Goal: Task Accomplishment & Management: Use online tool/utility

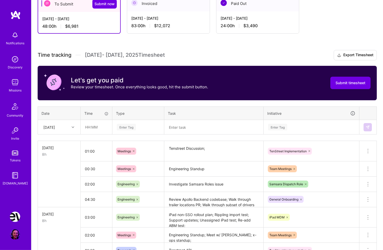
scroll to position [112, 0]
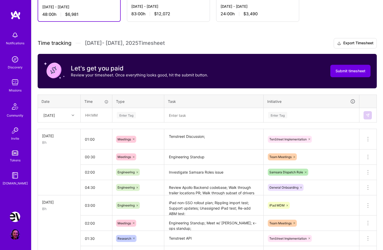
click at [74, 113] on div at bounding box center [74, 115] width 8 height 7
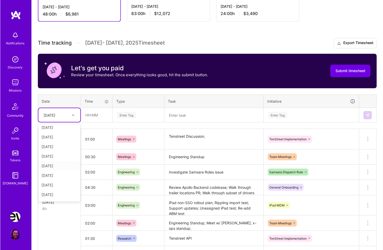
scroll to position [23, 0]
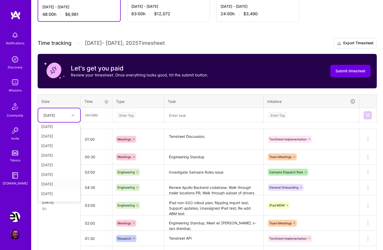
click at [63, 183] on div "[DATE]" at bounding box center [59, 185] width 42 height 10
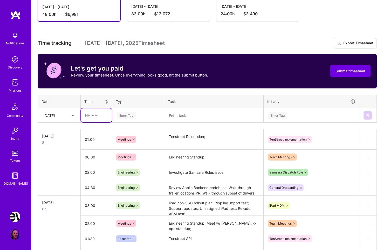
click at [96, 115] on input "text" at bounding box center [96, 115] width 31 height 14
type input "00:30"
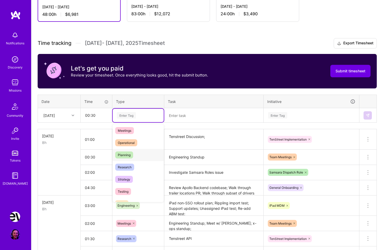
scroll to position [83, 0]
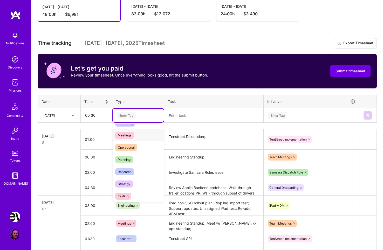
click at [131, 134] on span "Meetings" at bounding box center [124, 135] width 19 height 7
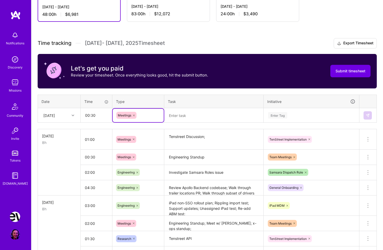
click at [189, 114] on textarea at bounding box center [214, 115] width 98 height 13
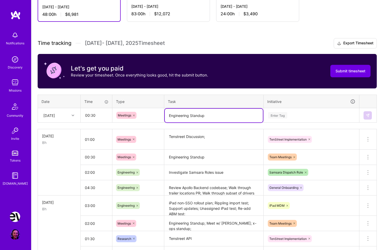
type textarea "Engineering Standup"
click at [285, 117] on div "Enter Tag" at bounding box center [277, 115] width 19 height 8
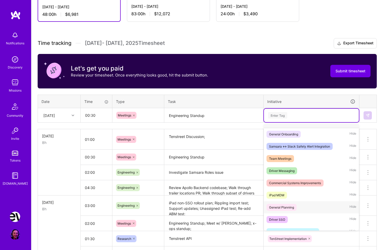
scroll to position [9, 0]
click at [288, 160] on div "Team Meetings" at bounding box center [280, 158] width 22 height 5
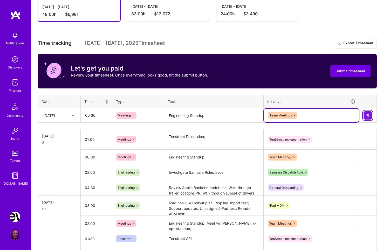
click at [368, 114] on img at bounding box center [368, 115] width 4 height 4
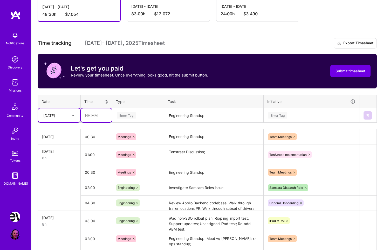
click at [96, 115] on input "text" at bounding box center [96, 115] width 31 height 14
type input "01:00"
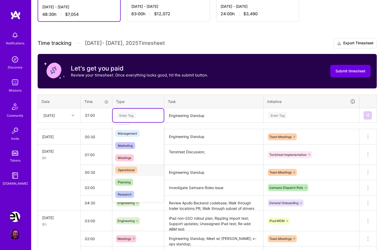
scroll to position [65, 0]
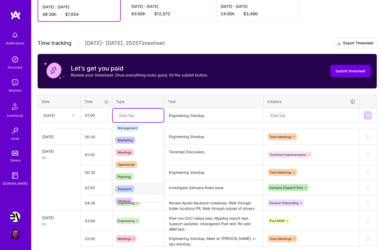
click at [139, 188] on div "Research" at bounding box center [138, 189] width 51 height 12
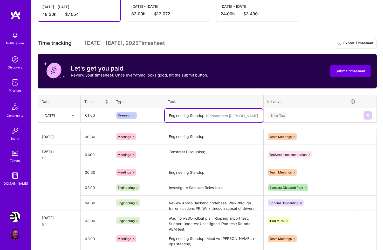
click at [177, 115] on textarea "Engineering Standup" at bounding box center [214, 116] width 98 height 14
type textarea "Tenstreet API Deepdive"
click at [280, 113] on div "Enter Tag" at bounding box center [277, 115] width 19 height 8
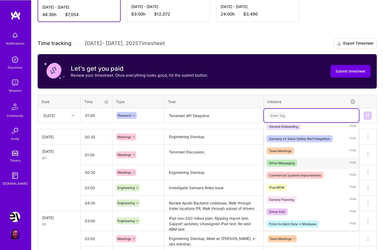
scroll to position [41, 0]
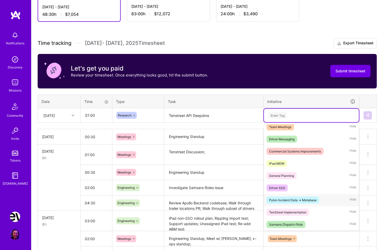
click at [312, 212] on div "TenStreet Implementation Hide" at bounding box center [311, 212] width 95 height 12
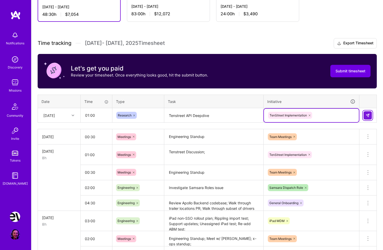
click at [368, 115] on img at bounding box center [368, 115] width 4 height 4
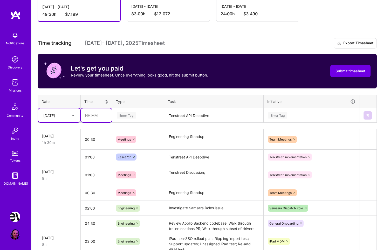
click at [96, 116] on input "text" at bounding box center [96, 115] width 31 height 14
click at [101, 117] on input "text" at bounding box center [96, 115] width 31 height 14
click at [96, 115] on input "text" at bounding box center [96, 115] width 31 height 14
type input "01:00"
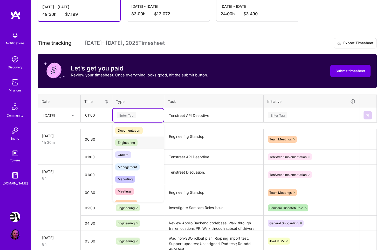
scroll to position [32, 0]
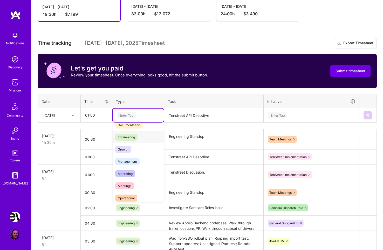
click at [138, 134] on div "Engineering" at bounding box center [138, 137] width 51 height 12
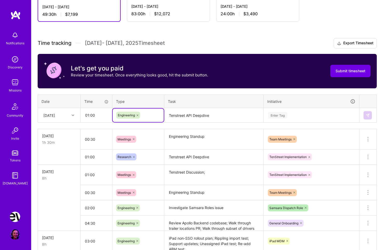
click at [179, 114] on textarea "Tenstreet API Deepdive" at bounding box center [214, 116] width 98 height 14
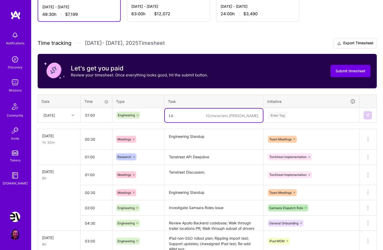
type textarea "L"
type textarea "Scope/Assess Ops Ticketing through Pylon"
click at [284, 114] on div "Enter Tag" at bounding box center [277, 115] width 19 height 8
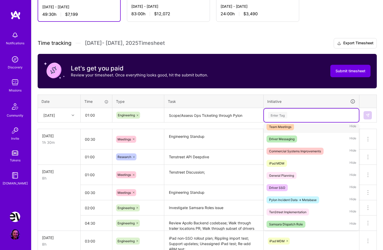
scroll to position [0, 0]
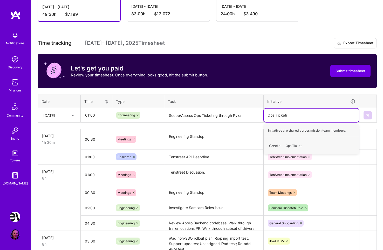
type input "Ops Ticketing"
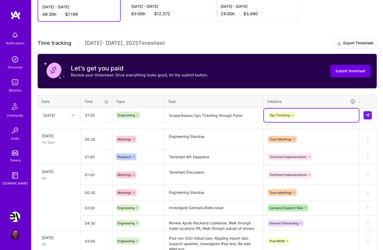
click at [292, 115] on icon at bounding box center [293, 116] width 2 height 2
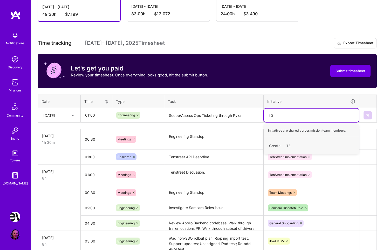
type input "ITSM"
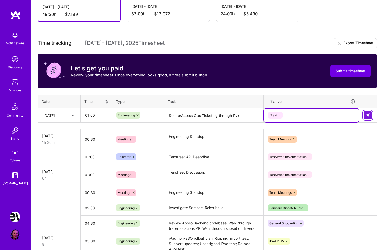
click at [371, 116] on button at bounding box center [368, 115] width 8 height 8
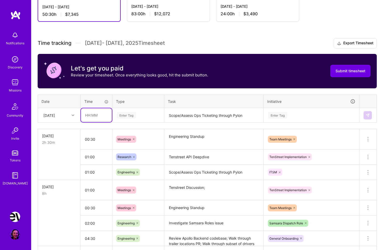
click at [95, 115] on input "text" at bounding box center [96, 115] width 31 height 14
type input "05:30"
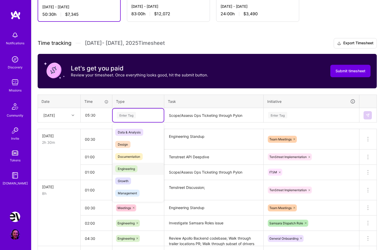
click at [138, 168] on div "Engineering" at bounding box center [138, 169] width 51 height 12
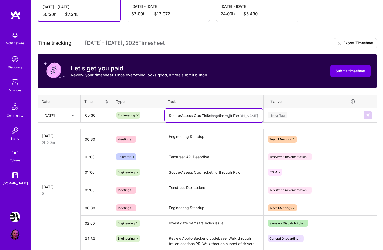
click at [186, 111] on textarea "Scope/Assess Ops Ticketing through Pylon" at bounding box center [214, 116] width 98 height 14
type textarea "Apollo Backend Code Review"
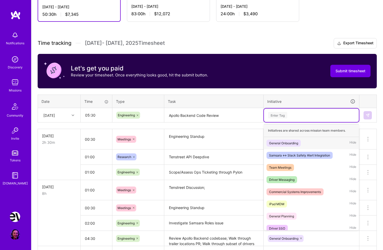
click at [289, 113] on div "Enter Tag" at bounding box center [312, 115] width 88 height 6
click at [307, 144] on div "General Onboarding Hide" at bounding box center [311, 143] width 95 height 12
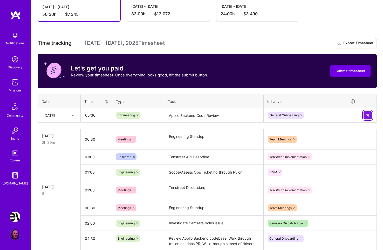
click at [368, 116] on img at bounding box center [368, 115] width 4 height 4
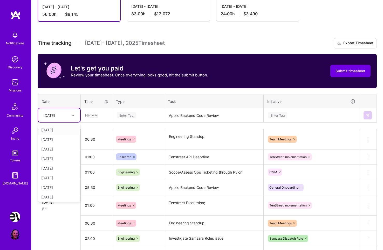
click at [55, 118] on div "[DATE]" at bounding box center [49, 115] width 12 height 5
click at [59, 149] on div "[DATE]" at bounding box center [59, 150] width 42 height 10
click at [67, 115] on div "[DATE]" at bounding box center [55, 115] width 29 height 9
click at [62, 171] on div "[DATE]" at bounding box center [59, 171] width 42 height 10
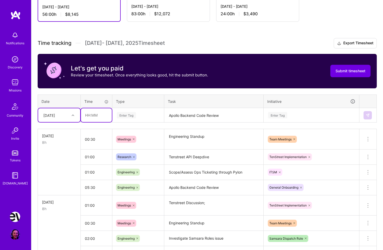
click at [103, 115] on input "text" at bounding box center [96, 115] width 31 height 14
type input "01:00"
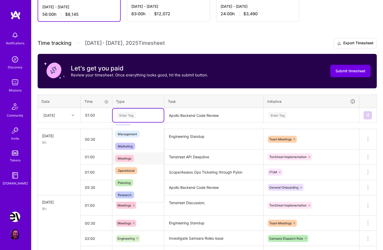
scroll to position [64, 0]
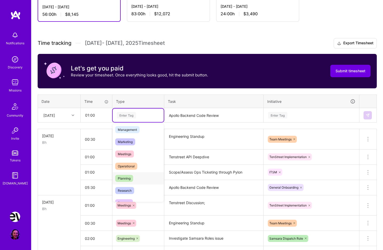
click at [139, 178] on div "Planning" at bounding box center [138, 179] width 51 height 12
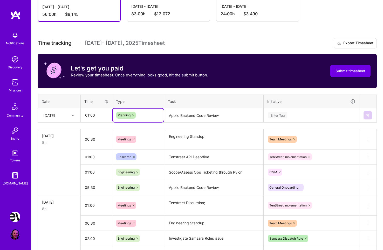
click at [189, 116] on textarea "Apollo Backend Code Review" at bounding box center [214, 116] width 98 height 14
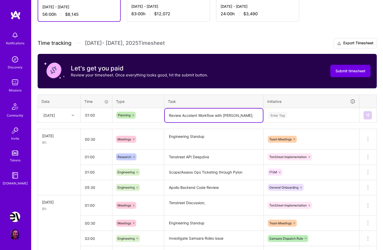
type textarea "Review Accident Workflow with [PERSON_NAME];"
click at [279, 117] on div "Enter Tag" at bounding box center [277, 115] width 19 height 8
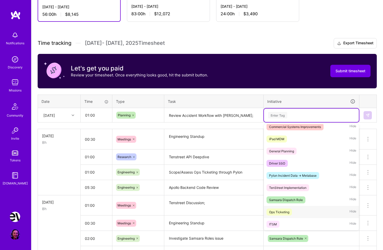
scroll to position [0, 0]
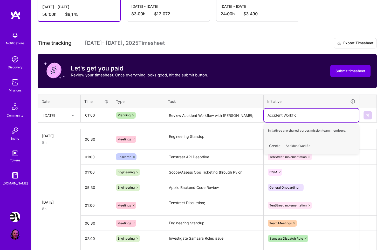
type input "Accident Workflow"
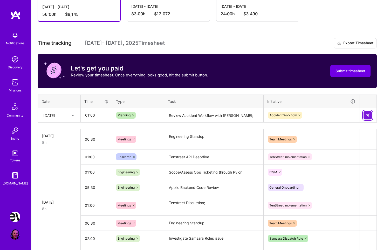
click at [368, 117] on img at bounding box center [368, 115] width 4 height 4
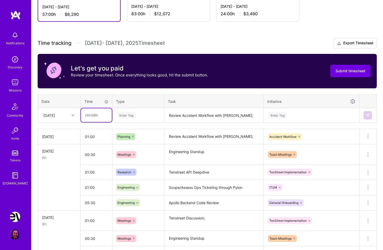
click at [93, 119] on input "text" at bounding box center [96, 115] width 31 height 14
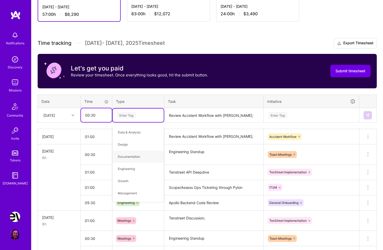
click at [99, 116] on input "00:30" at bounding box center [96, 115] width 31 height 14
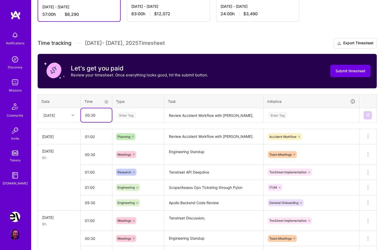
drag, startPoint x: 101, startPoint y: 117, endPoint x: 79, endPoint y: 114, distance: 22.8
click at [81, 114] on input "00:30" at bounding box center [96, 115] width 31 height 14
type input "01:00"
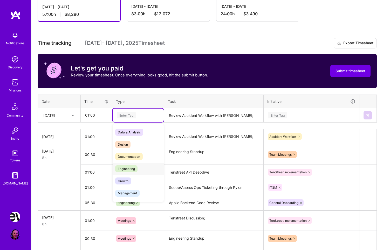
click at [139, 169] on div "Engineering" at bounding box center [138, 169] width 51 height 12
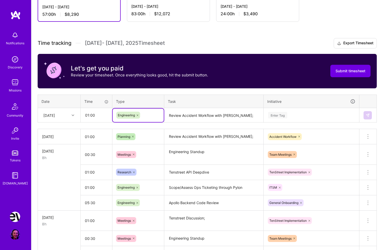
click at [197, 114] on textarea "Review Accident Workflow with [PERSON_NAME];" at bounding box center [214, 116] width 98 height 14
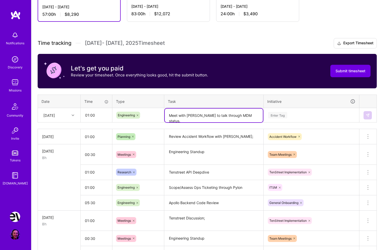
type textarea "Meet with [PERSON_NAME] to talk through MDM status."
click at [284, 117] on div "Enter Tag" at bounding box center [277, 115] width 19 height 8
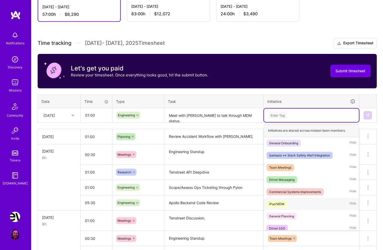
click at [284, 204] on span "iPad MDM" at bounding box center [276, 204] width 20 height 7
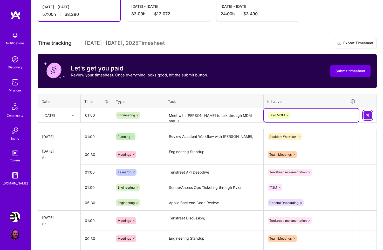
click at [370, 116] on img at bounding box center [368, 115] width 4 height 4
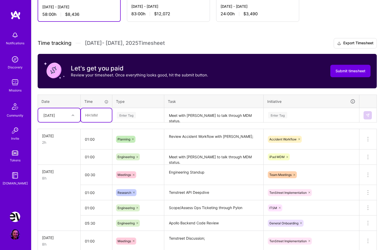
click at [97, 114] on input "text" at bounding box center [96, 115] width 31 height 14
type input "01:00"
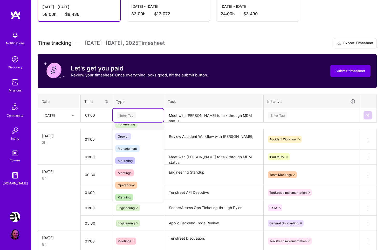
scroll to position [45, 0]
click at [134, 172] on div "Meetings" at bounding box center [138, 172] width 51 height 12
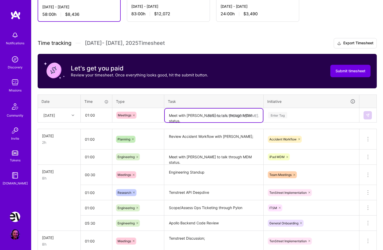
click at [188, 114] on textarea "Meet with [PERSON_NAME] to talk through MDM status." at bounding box center [214, 116] width 98 height 14
type textarea "Engineering Standup; [PERSON_NAME] 1v1;"
click at [281, 117] on div "Enter Tag" at bounding box center [277, 115] width 19 height 8
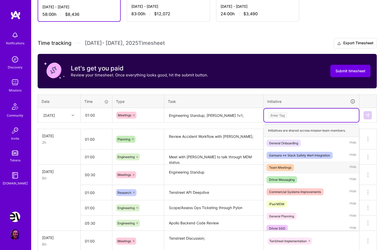
click at [289, 166] on div "Team Meetings" at bounding box center [280, 167] width 22 height 5
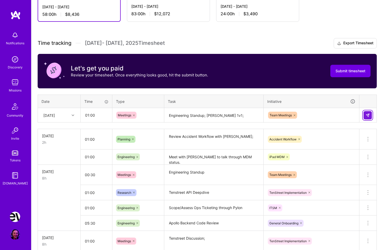
click at [368, 115] on img at bounding box center [368, 115] width 4 height 4
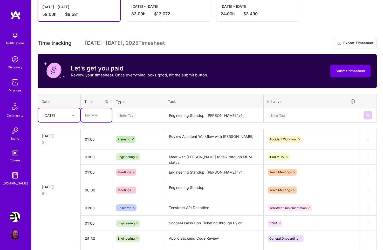
click at [104, 115] on input "text" at bounding box center [96, 115] width 31 height 14
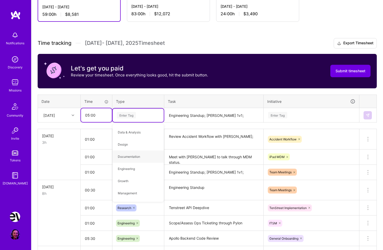
click at [100, 113] on input "05:00" at bounding box center [96, 115] width 31 height 14
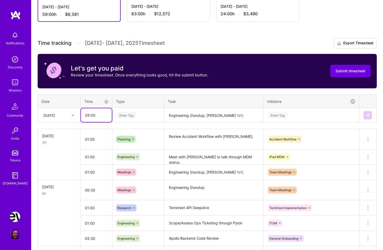
drag, startPoint x: 103, startPoint y: 115, endPoint x: 81, endPoint y: 115, distance: 21.5
click at [81, 115] on input "05:00" at bounding box center [96, 115] width 31 height 14
type input "00:30"
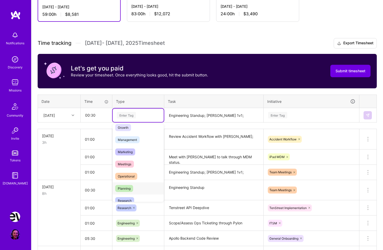
scroll to position [54, 0]
click at [133, 165] on span "Meetings" at bounding box center [124, 163] width 19 height 7
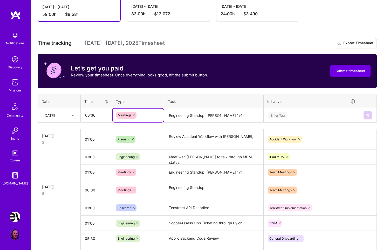
click at [191, 114] on textarea "Engineering Standup; [PERSON_NAME] 1v1;" at bounding box center [214, 116] width 98 height 14
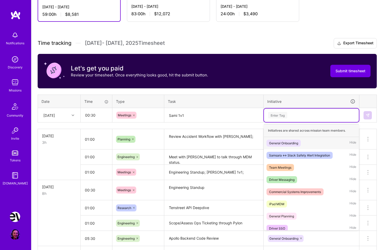
click at [289, 110] on div "Enter Tag" at bounding box center [311, 115] width 95 height 13
click at [288, 169] on div "Team Meetings" at bounding box center [280, 167] width 22 height 5
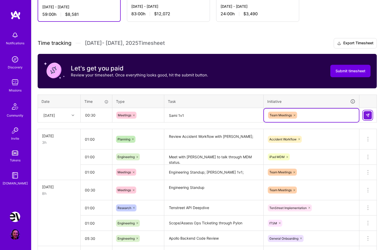
click at [366, 116] on img at bounding box center [368, 115] width 4 height 4
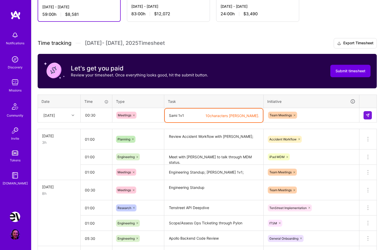
click at [179, 116] on textarea "Sami 1v1" at bounding box center [214, 116] width 98 height 14
click at [190, 118] on textarea "Sami 1v1" at bounding box center [214, 116] width 98 height 14
drag, startPoint x: 205, startPoint y: 117, endPoint x: 154, endPoint y: 115, distance: 51.2
click at [165, 115] on textarea "Sami 1v1" at bounding box center [214, 116] width 98 height 14
click at [196, 119] on textarea "Sami 1v1" at bounding box center [214, 116] width 98 height 14
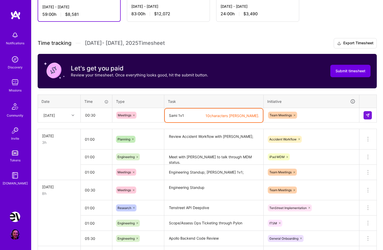
drag, startPoint x: 202, startPoint y: 115, endPoint x: 160, endPoint y: 106, distance: 43.0
click at [165, 109] on textarea "Sami 1v1" at bounding box center [214, 116] width 98 height 14
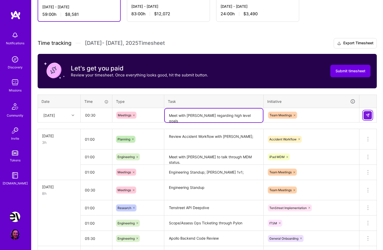
type textarea "Meet with [PERSON_NAME] regarding high level goals"
click at [369, 115] on img at bounding box center [368, 115] width 4 height 4
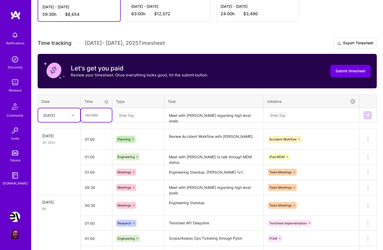
click at [101, 114] on input "text" at bounding box center [96, 115] width 31 height 14
type input "02:00"
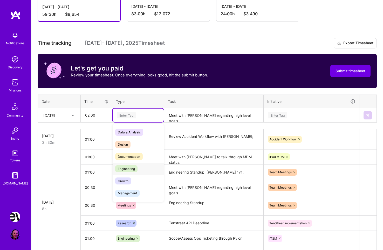
click at [141, 170] on div "Engineering" at bounding box center [138, 169] width 51 height 12
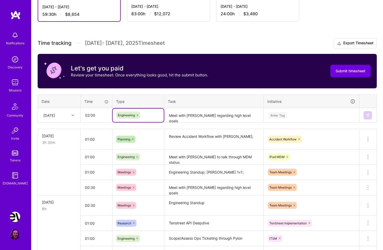
click at [184, 112] on textarea "Meet with [PERSON_NAME] regarding high level goals" at bounding box center [214, 116] width 98 height 14
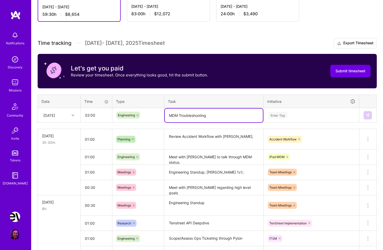
type textarea "MDM Troubleshooting"
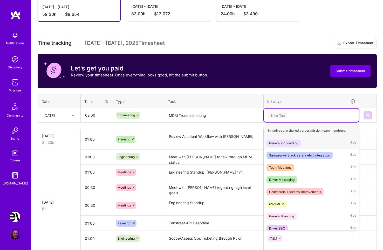
click at [289, 119] on div "Enter Tag" at bounding box center [311, 115] width 95 height 13
click at [291, 202] on div "iPad MDM Hide" at bounding box center [311, 204] width 95 height 12
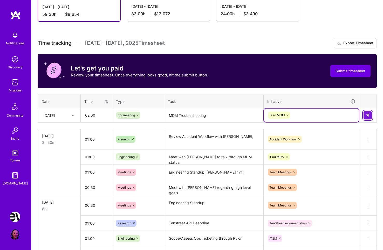
click at [368, 117] on img at bounding box center [368, 115] width 4 height 4
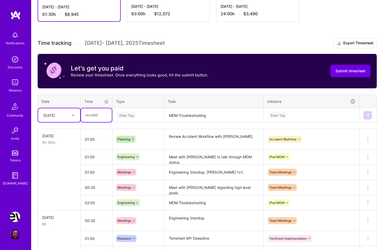
click at [94, 118] on input "text" at bounding box center [96, 115] width 31 height 14
type input "02:30"
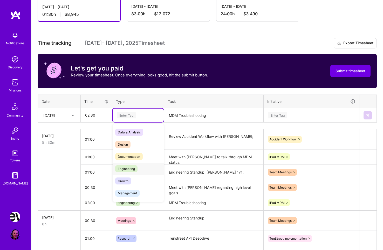
click at [131, 170] on span "Engineering" at bounding box center [126, 169] width 22 height 7
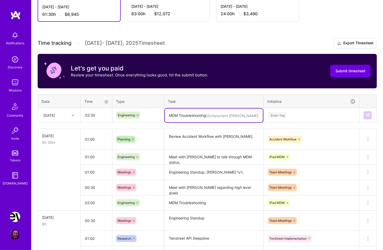
click at [188, 117] on textarea "MDM Troubleshooting" at bounding box center [214, 116] width 98 height 14
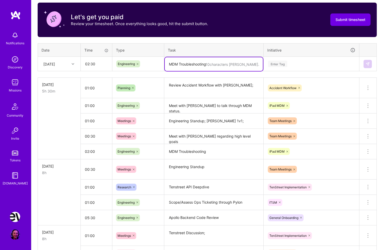
scroll to position [162, 0]
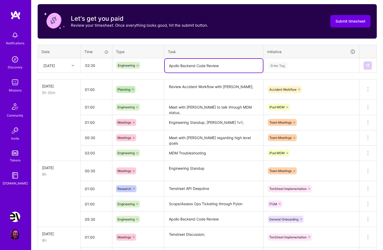
type textarea "Apollo Backend Code Review"
click at [285, 64] on div "Enter Tag" at bounding box center [277, 65] width 19 height 8
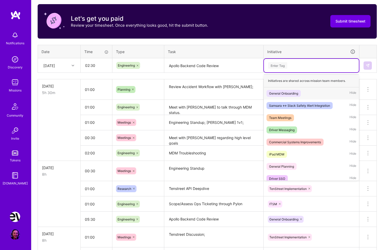
click at [306, 92] on div "General Onboarding Hide" at bounding box center [311, 93] width 95 height 12
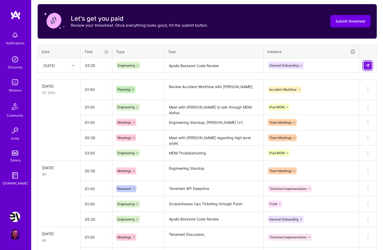
click at [366, 65] on img at bounding box center [368, 66] width 4 height 4
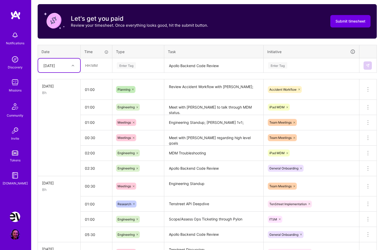
click at [71, 66] on div at bounding box center [74, 65] width 8 height 7
click at [54, 106] on div "[DATE]" at bounding box center [59, 108] width 42 height 10
click at [101, 66] on input "text" at bounding box center [96, 66] width 31 height 14
type input "02:00"
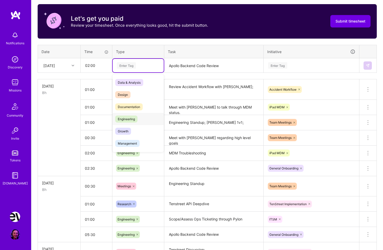
click at [129, 119] on span "Engineering" at bounding box center [126, 119] width 22 height 7
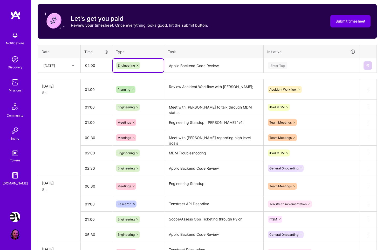
click at [185, 66] on textarea "Apollo Backend Code Review" at bounding box center [214, 66] width 98 height 14
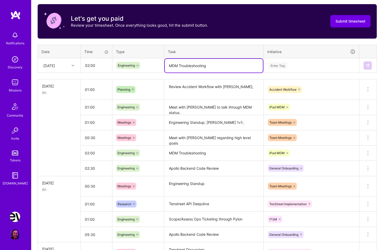
type textarea "MDM Troubleshooting"
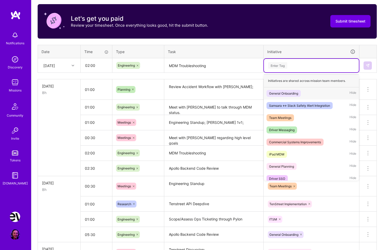
click at [288, 68] on div "Enter Tag" at bounding box center [312, 65] width 88 height 6
click at [289, 153] on div "iPad MDM Hide" at bounding box center [311, 154] width 95 height 12
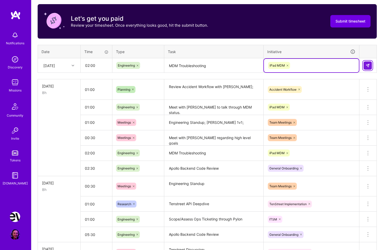
click at [368, 64] on img at bounding box center [368, 66] width 4 height 4
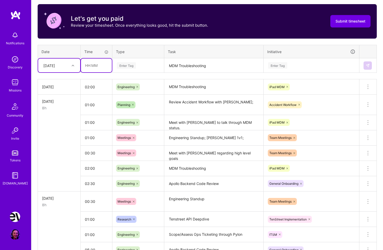
click at [84, 64] on input "text" at bounding box center [96, 66] width 31 height 14
type input "01:00"
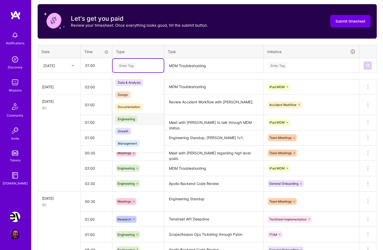
click at [139, 118] on div "Engineering" at bounding box center [138, 119] width 51 height 12
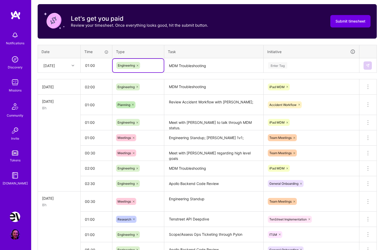
click at [206, 63] on textarea "MDM Troubleshooting" at bounding box center [214, 66] width 98 height 14
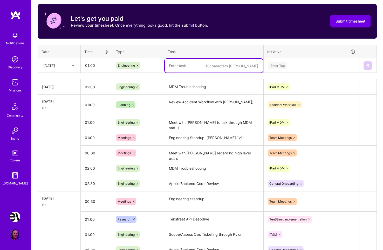
type textarea "B"
type textarea "Begin work on Accident Workflow diagram"
click at [282, 63] on div "Enter Tag" at bounding box center [277, 65] width 19 height 8
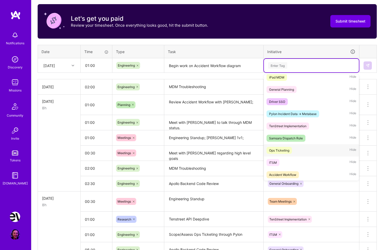
scroll to position [77, 0]
click at [318, 173] on div "Accident Workflow Hide" at bounding box center [311, 175] width 95 height 12
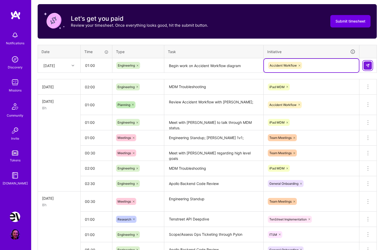
click at [370, 67] on button at bounding box center [368, 65] width 8 height 8
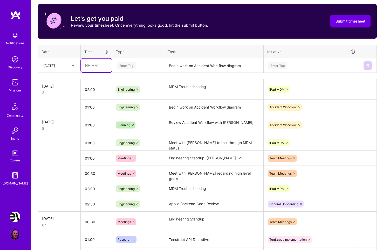
click at [91, 64] on input "text" at bounding box center [96, 66] width 31 height 14
type input "01:00"
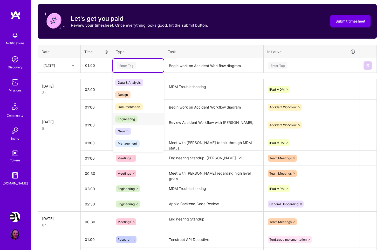
click at [139, 118] on div "Engineering" at bounding box center [138, 119] width 51 height 12
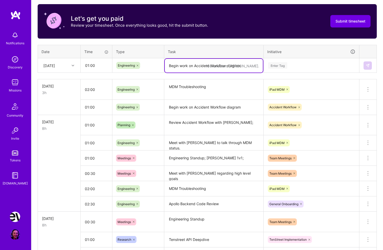
click at [184, 69] on textarea "Begin work on Accident Workflow diagram" at bounding box center [214, 66] width 98 height 14
type textarea "Apollo Backend Code Review"
click at [288, 64] on div "Enter Tag" at bounding box center [312, 65] width 88 height 6
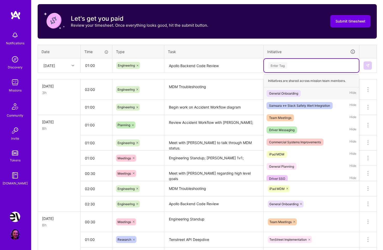
click at [299, 89] on div "General Onboarding Hide" at bounding box center [311, 93] width 95 height 12
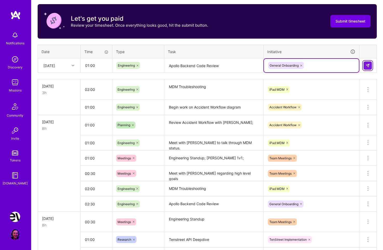
click at [367, 66] on img at bounding box center [368, 66] width 4 height 4
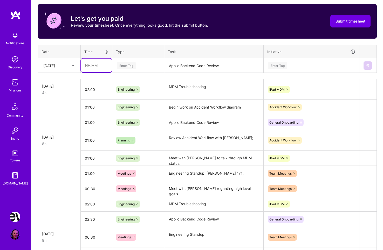
click at [102, 65] on input "text" at bounding box center [96, 66] width 31 height 14
type input "04:00"
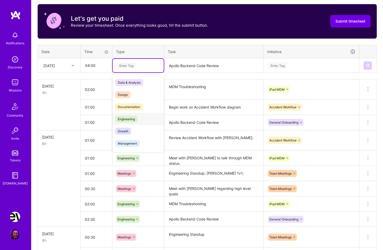
click at [141, 120] on div "Engineering" at bounding box center [138, 119] width 51 height 12
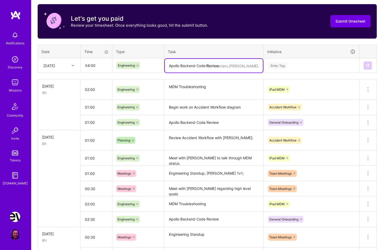
click at [181, 64] on textarea "Apollo Backend Code Review" at bounding box center [214, 66] width 98 height 14
type textarea "Identify key requirements for Route/Dispatch integration."
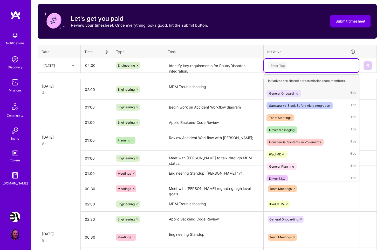
click at [292, 66] on div "Enter Tag" at bounding box center [312, 65] width 88 height 6
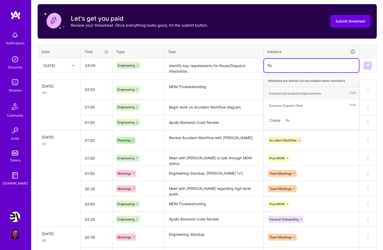
type input "R"
type input "Samsara Route/Dispatch Integration"
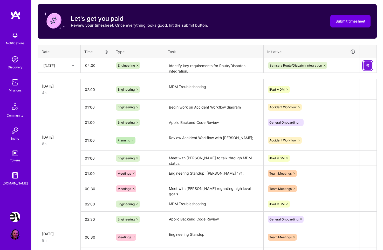
click at [371, 64] on button at bounding box center [368, 65] width 8 height 8
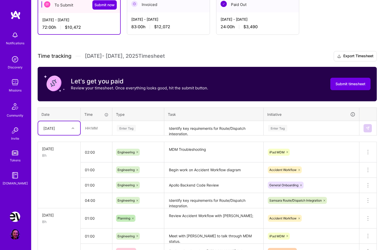
scroll to position [108, 0]
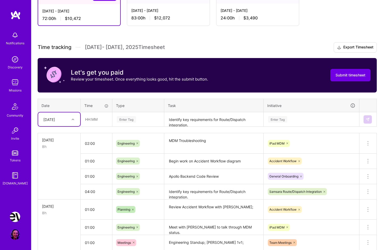
click at [57, 123] on div "[DATE]" at bounding box center [55, 119] width 29 height 9
click at [54, 190] on div "[DATE]" at bounding box center [59, 191] width 42 height 10
click at [106, 120] on input "text" at bounding box center [96, 120] width 31 height 14
type input "01:00"
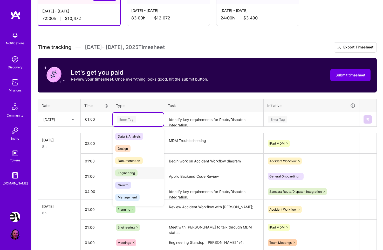
click at [130, 171] on span "Engineering" at bounding box center [126, 173] width 22 height 7
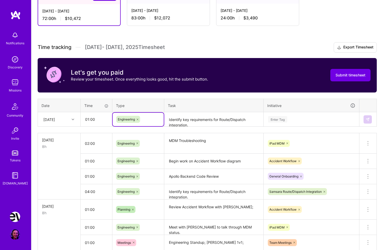
click at [193, 116] on textarea "Identify key requirements for Route/Dispatch integration." at bounding box center [214, 120] width 98 height 14
type textarea "Complete v1 Accident Workflow diagram"
click at [295, 119] on div "Enter Tag" at bounding box center [312, 119] width 88 height 6
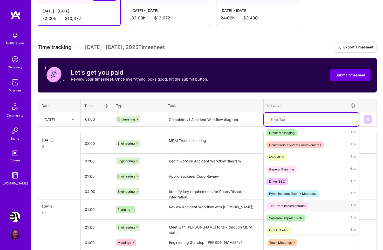
scroll to position [64, 0]
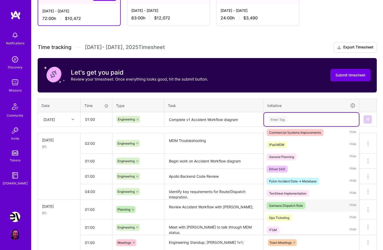
click at [308, 208] on div "Samsara Dispatch Role Hide" at bounding box center [311, 206] width 95 height 12
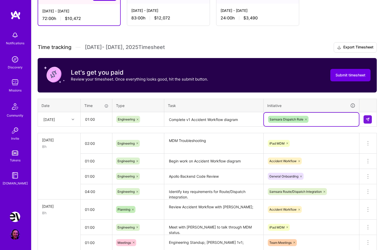
click at [305, 119] on icon at bounding box center [306, 120] width 2 height 2
click at [292, 120] on div "Enter Tag" at bounding box center [312, 119] width 88 height 6
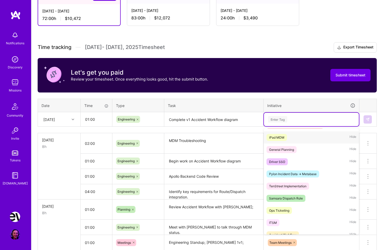
scroll to position [90, 0]
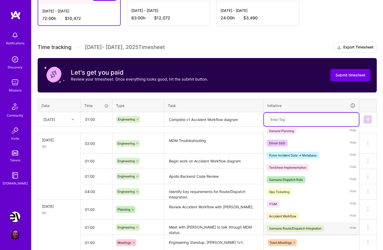
click at [319, 228] on div "Samsara Route/Dispatch Integration" at bounding box center [295, 228] width 52 height 5
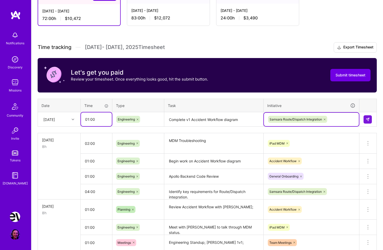
click at [90, 119] on input "01:00" at bounding box center [96, 120] width 31 height 14
type input "02:00"
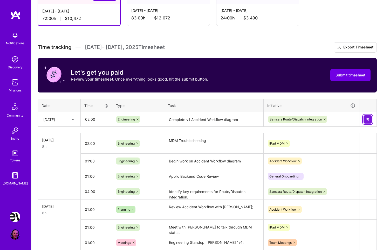
click at [367, 118] on img at bounding box center [368, 120] width 4 height 4
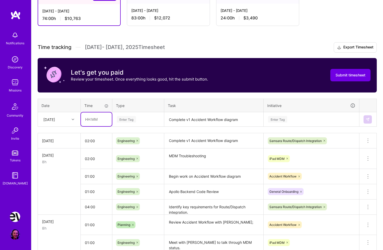
click at [99, 118] on input "text" at bounding box center [96, 120] width 31 height 14
type input "00:30"
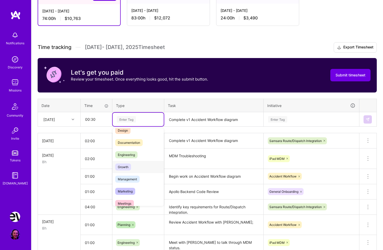
scroll to position [27, 0]
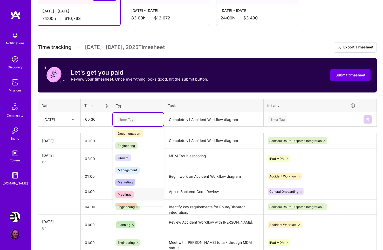
click at [133, 193] on span "Meetings" at bounding box center [124, 194] width 19 height 7
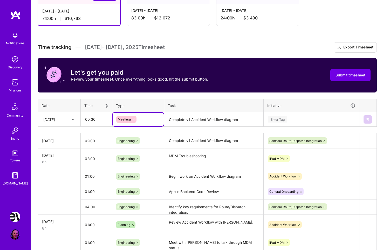
click at [186, 120] on textarea "Complete v1 Accident Workflow diagram" at bounding box center [214, 120] width 98 height 14
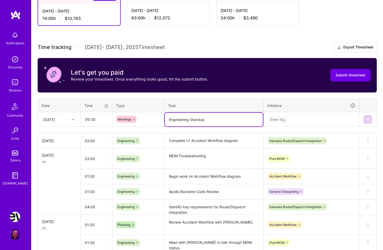
type textarea "Engineering Standup"
click at [291, 118] on div "Enter Tag" at bounding box center [312, 119] width 88 height 6
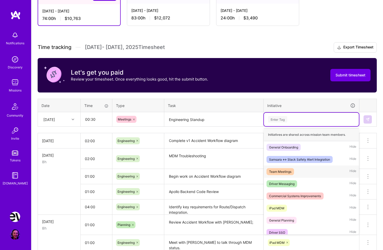
click at [294, 172] on div "Team Meetings Hide" at bounding box center [311, 172] width 95 height 12
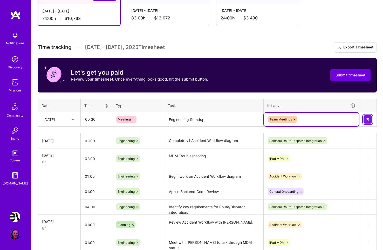
click at [369, 121] on img at bounding box center [368, 120] width 4 height 4
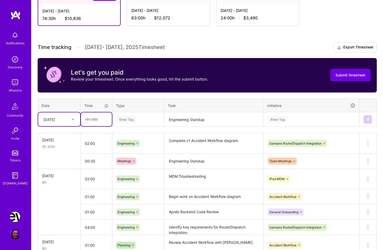
click at [91, 120] on input "text" at bounding box center [96, 120] width 31 height 14
type input "03:00"
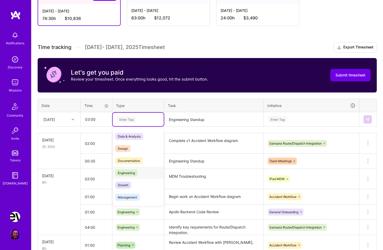
click at [131, 172] on span "Engineering" at bounding box center [126, 173] width 22 height 7
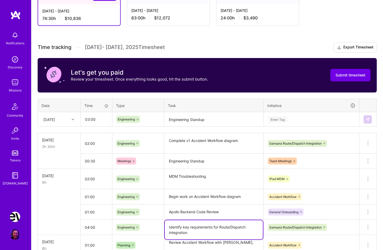
drag, startPoint x: 168, startPoint y: 228, endPoint x: 191, endPoint y: 233, distance: 23.4
click at [191, 233] on textarea "Identify key requirements for Route/Dispatch integration." at bounding box center [214, 230] width 98 height 19
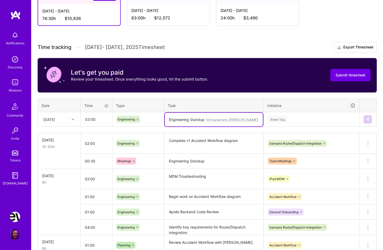
click at [181, 120] on textarea "Engineering Standup" at bounding box center [214, 120] width 98 height 14
paste textarea "Identify key requirements for Route/Dispatch integration."
type textarea "Identify key requirements for Route/Dispatch integration."
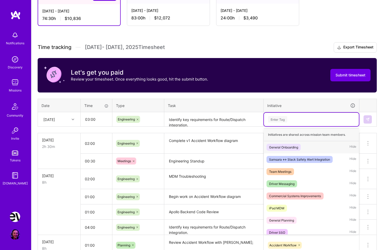
click at [299, 119] on div "Enter Tag" at bounding box center [312, 119] width 88 height 6
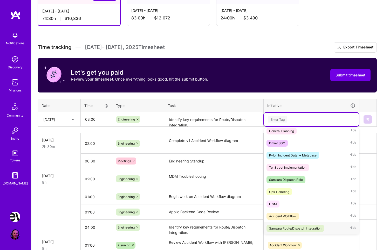
click at [314, 229] on div "Samsara Route/Dispatch Integration" at bounding box center [295, 228] width 52 height 5
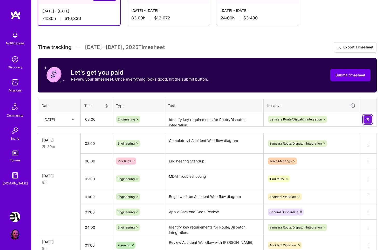
click at [368, 118] on img at bounding box center [368, 120] width 4 height 4
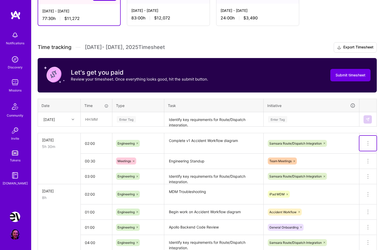
click at [367, 142] on icon at bounding box center [368, 143] width 6 height 6
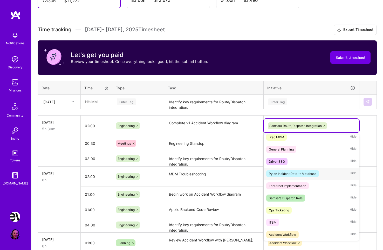
scroll to position [126, 0]
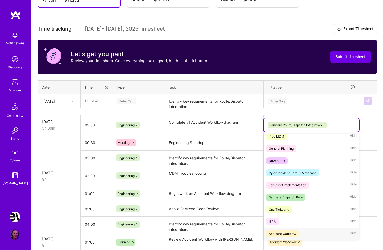
click at [303, 234] on div "Accident Workflow Hide" at bounding box center [311, 234] width 95 height 12
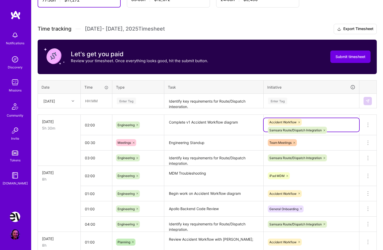
click at [324, 130] on icon at bounding box center [325, 131] width 2 height 2
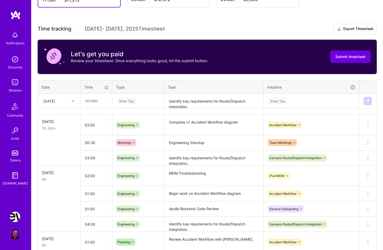
click at [94, 101] on input "text" at bounding box center [96, 101] width 31 height 14
type input "02:30"
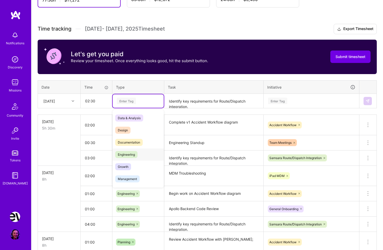
click at [135, 152] on span "Engineering" at bounding box center [126, 154] width 22 height 7
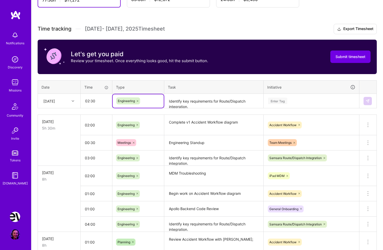
click at [179, 98] on textarea "Identify key requirements for Route/Dispatch integration." at bounding box center [214, 101] width 98 height 14
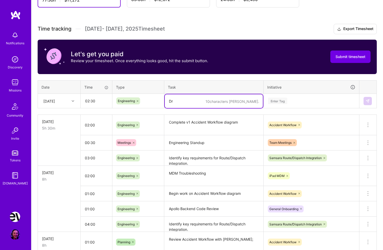
type textarea "D"
type textarea "Samsara Driver Workflow MVP"
click at [289, 103] on div "Enter Tag" at bounding box center [312, 101] width 88 height 6
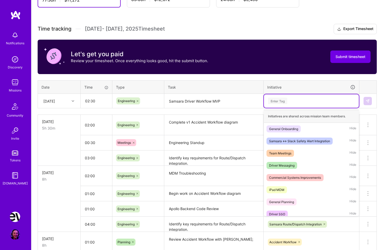
scroll to position [90, 0]
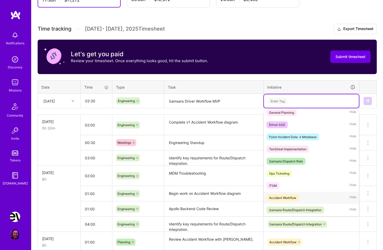
click at [303, 210] on div "Samsara Route/Dispatch Integration" at bounding box center [295, 210] width 52 height 5
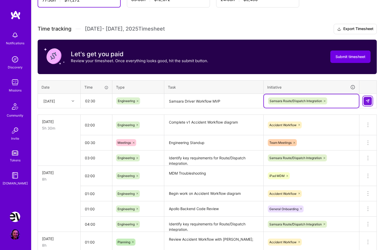
click at [370, 103] on img at bounding box center [368, 101] width 4 height 4
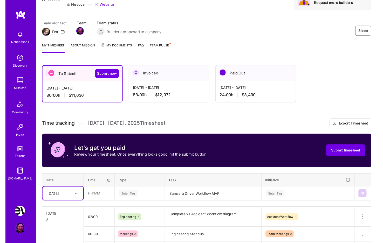
scroll to position [46, 0]
